Goal: Find specific page/section: Find specific page/section

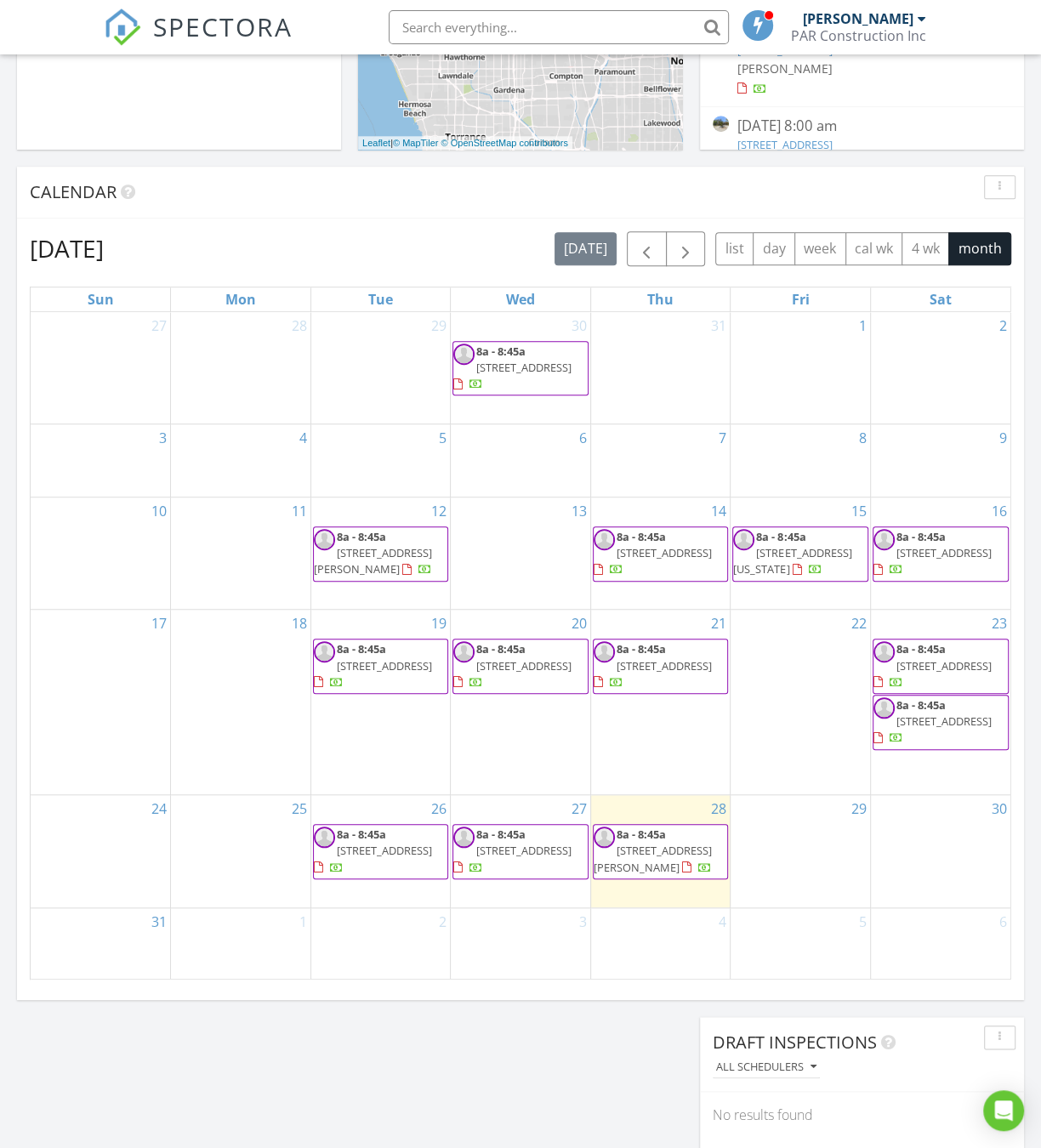
scroll to position [520, 0]
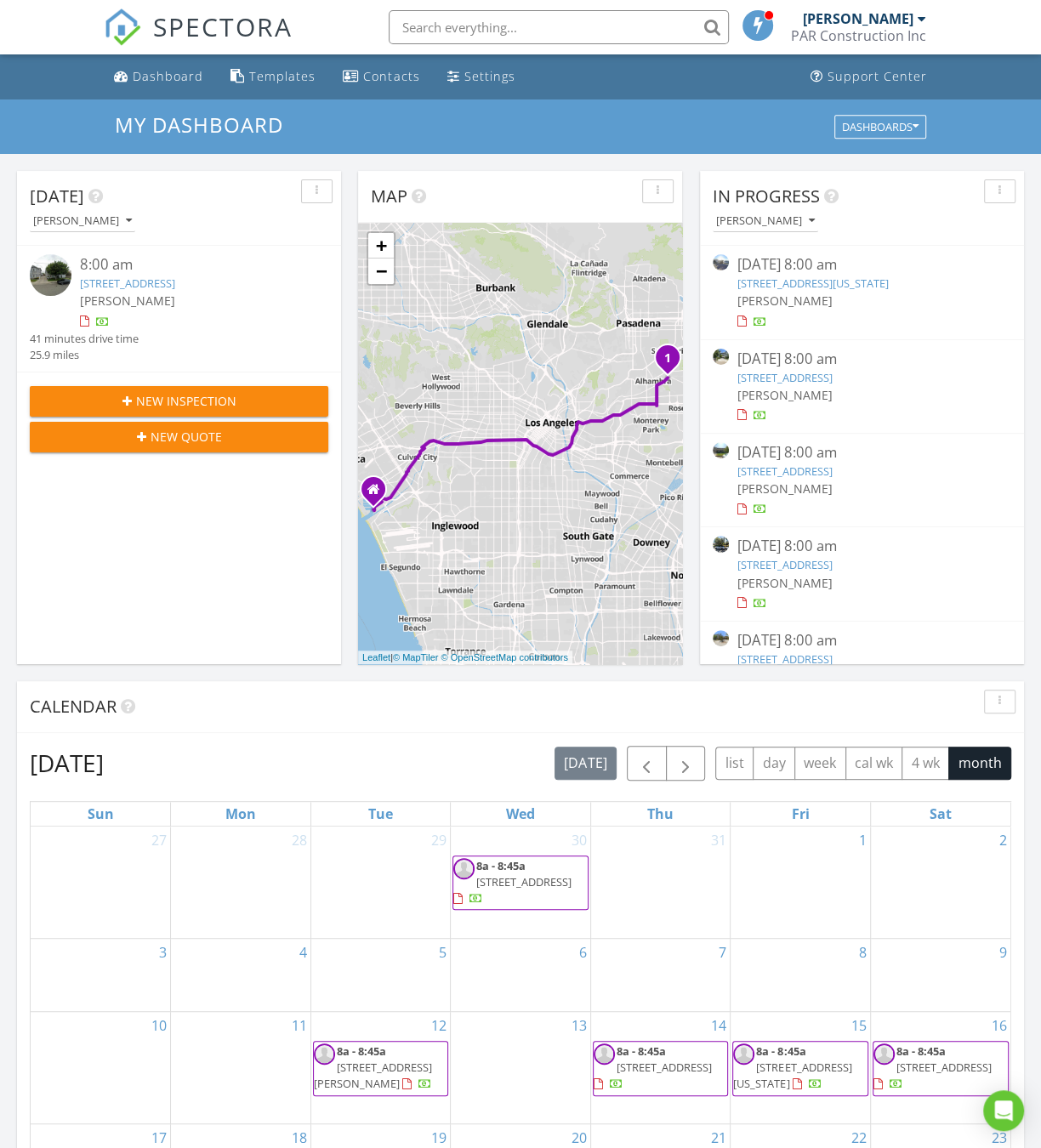
click at [598, 29] on input "text" at bounding box center [559, 27] width 340 height 34
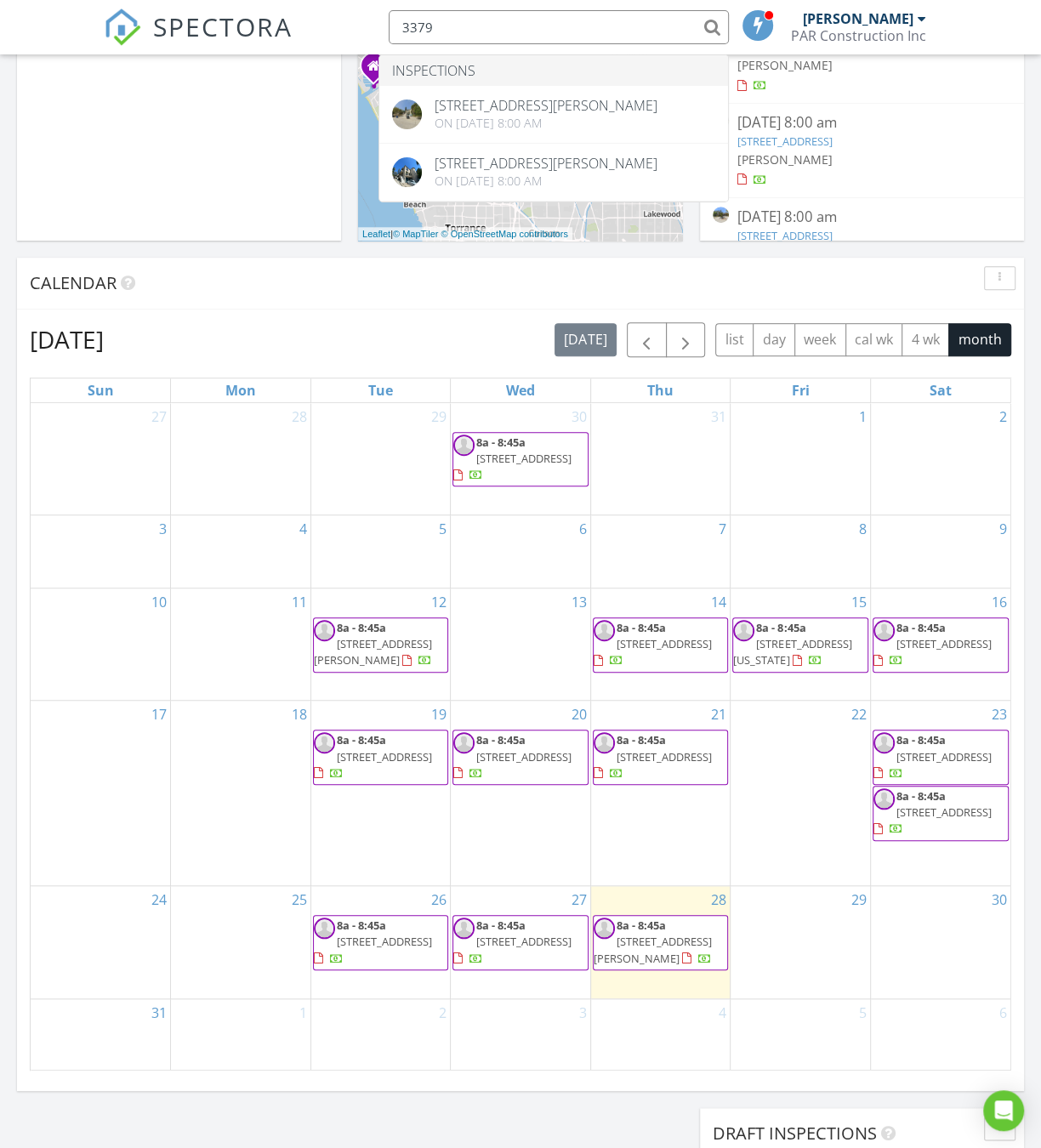
scroll to position [430, 0]
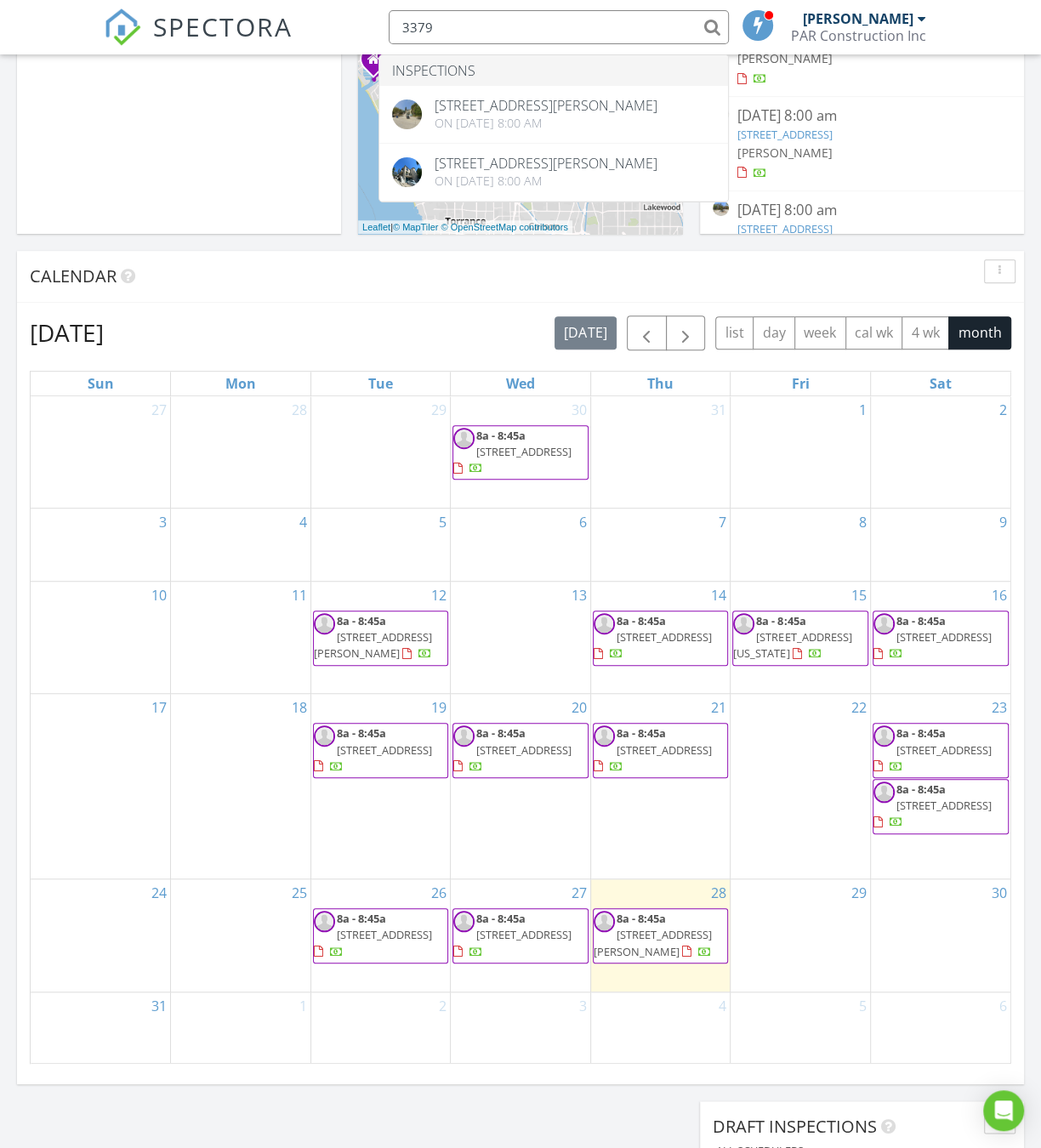
click at [605, 11] on input "3379" at bounding box center [559, 27] width 340 height 34
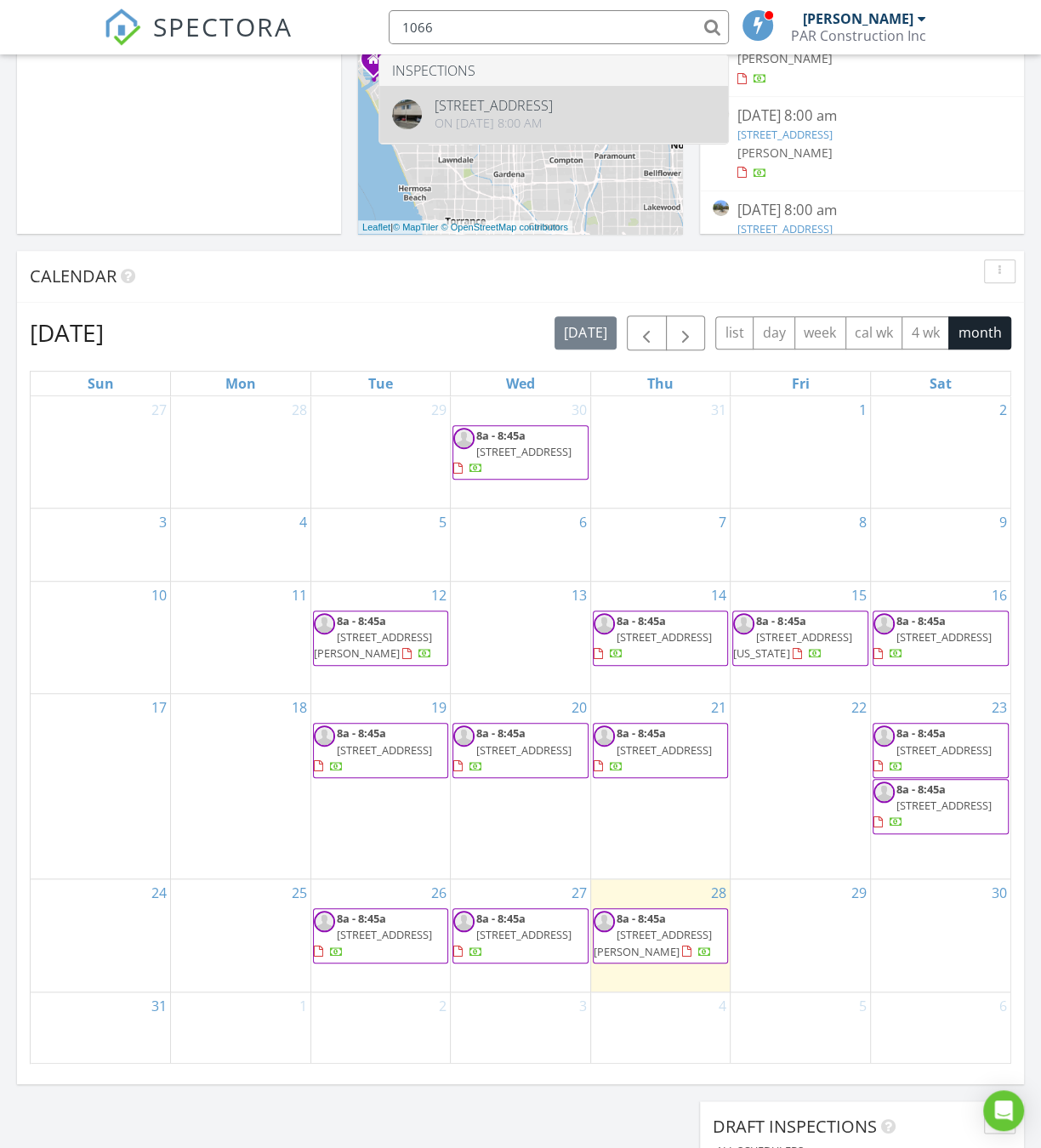
type input "1066"
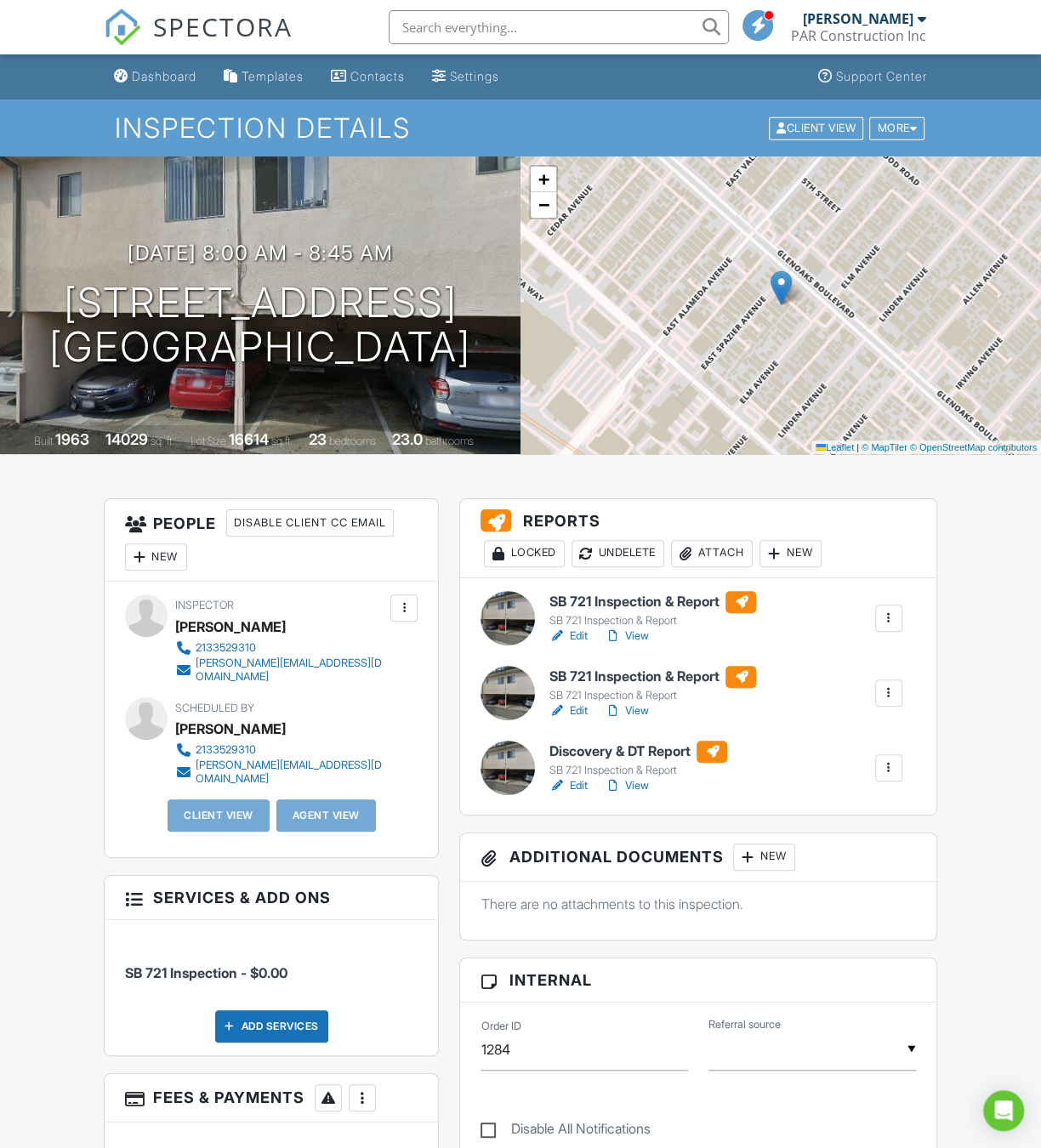
click at [572, 716] on link "Edit" at bounding box center [567, 711] width 39 height 17
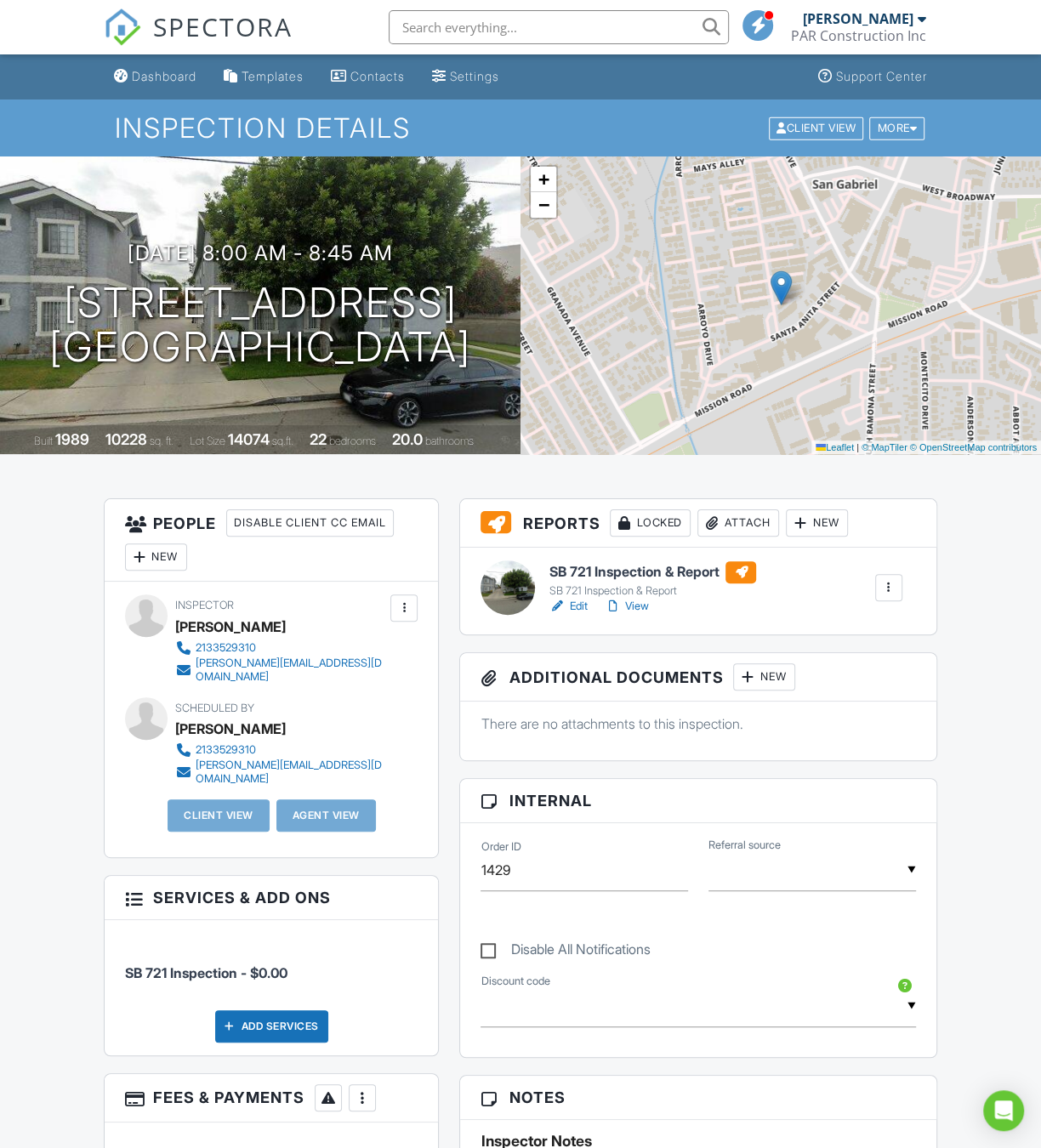
click at [474, 40] on input "text" at bounding box center [559, 27] width 340 height 34
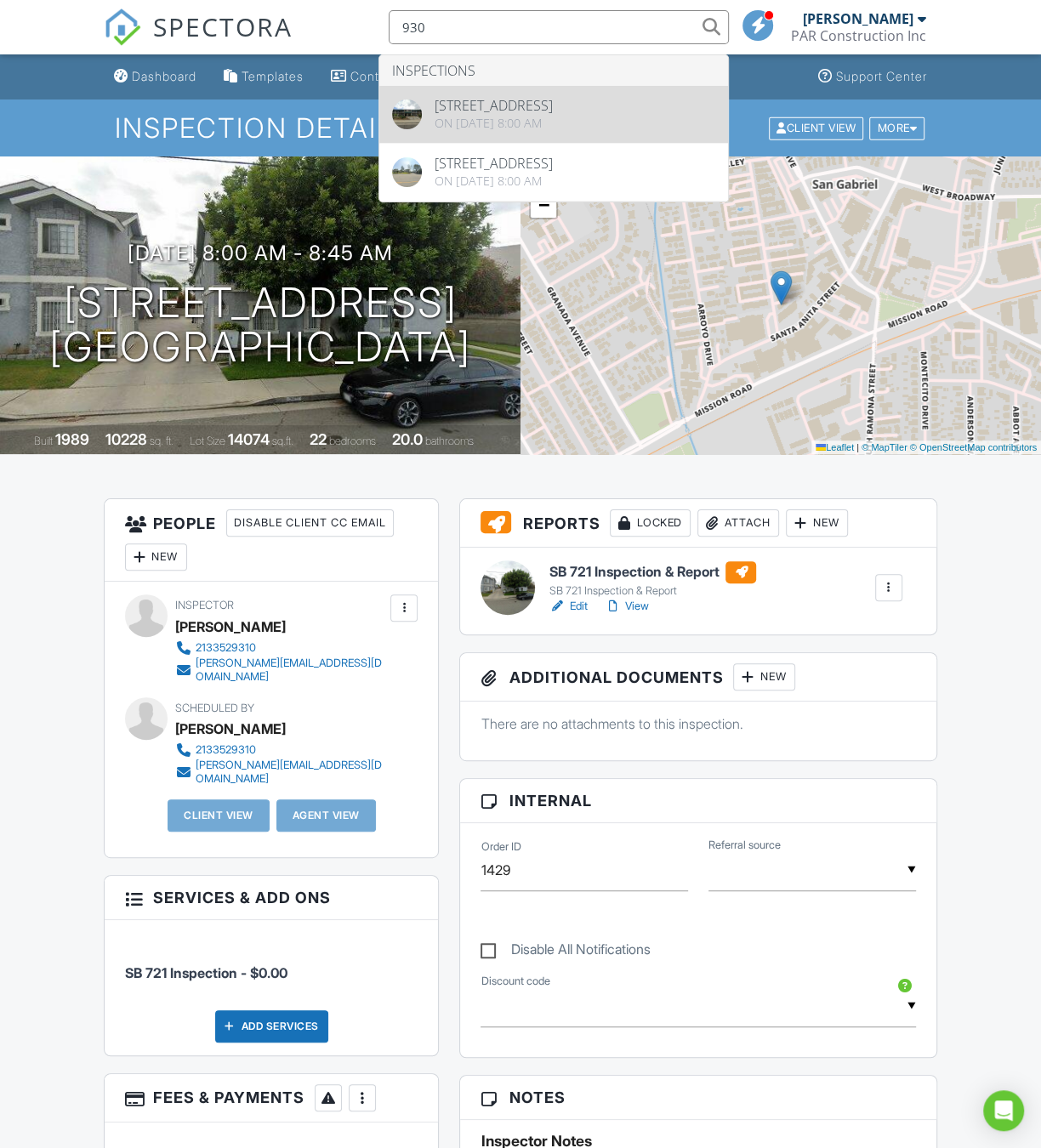
type input "930"
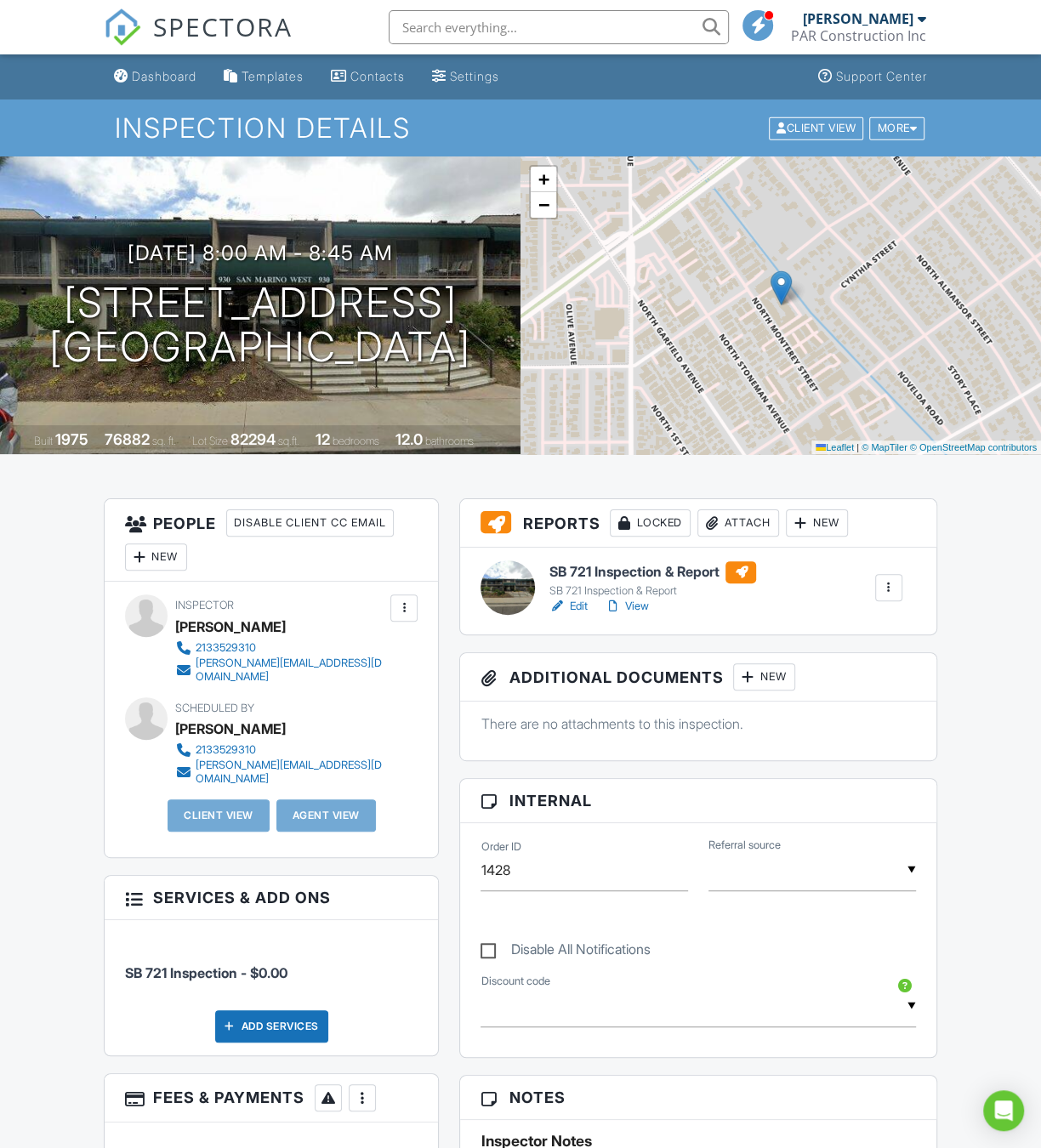
click at [472, 22] on input "text" at bounding box center [559, 27] width 340 height 34
click at [569, 598] on link "Edit" at bounding box center [567, 607] width 39 height 17
